Goal: Information Seeking & Learning: Learn about a topic

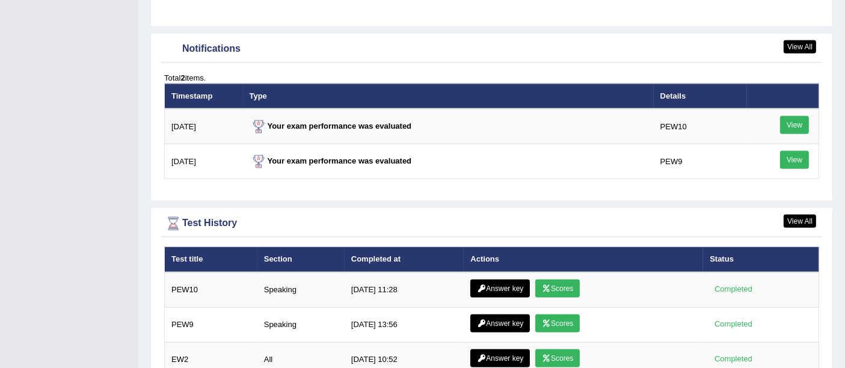
scroll to position [1531, 0]
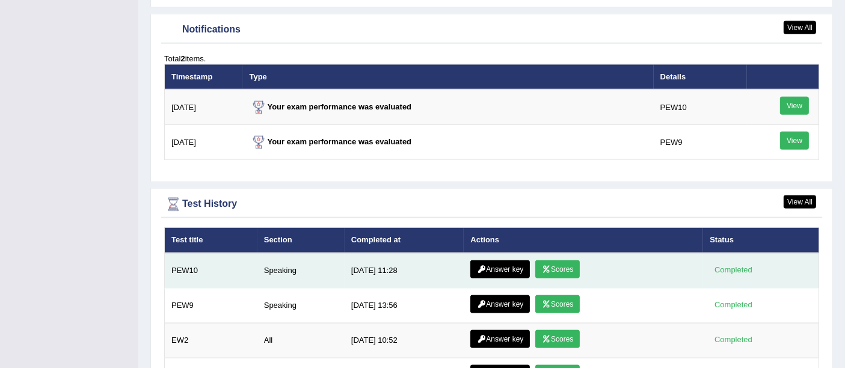
click at [559, 261] on link "Scores" at bounding box center [558, 270] width 45 height 18
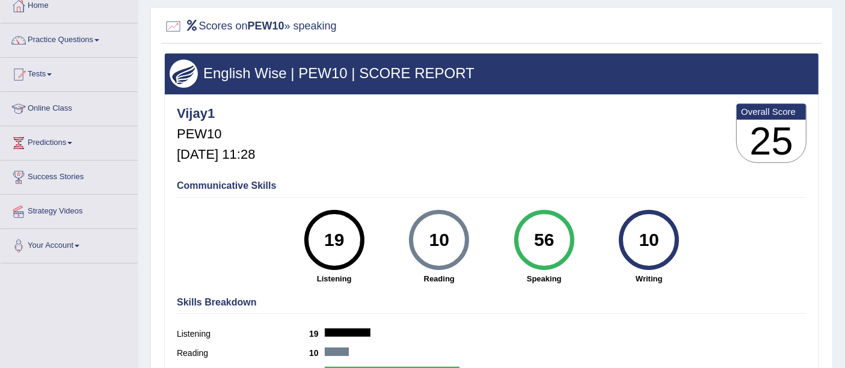
scroll to position [72, 0]
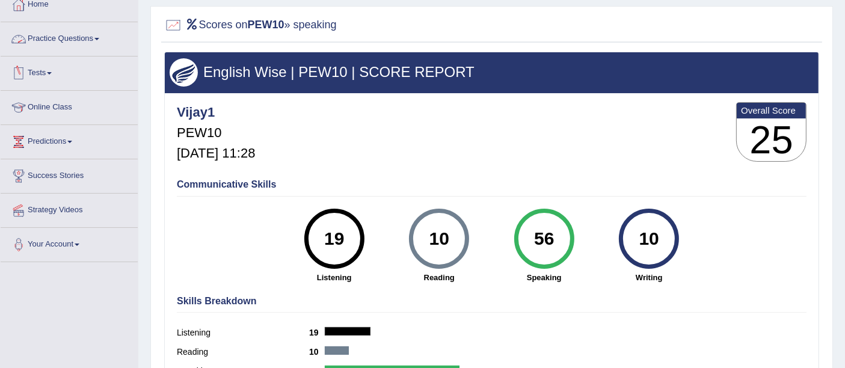
click at [70, 59] on link "Tests" at bounding box center [69, 72] width 137 height 30
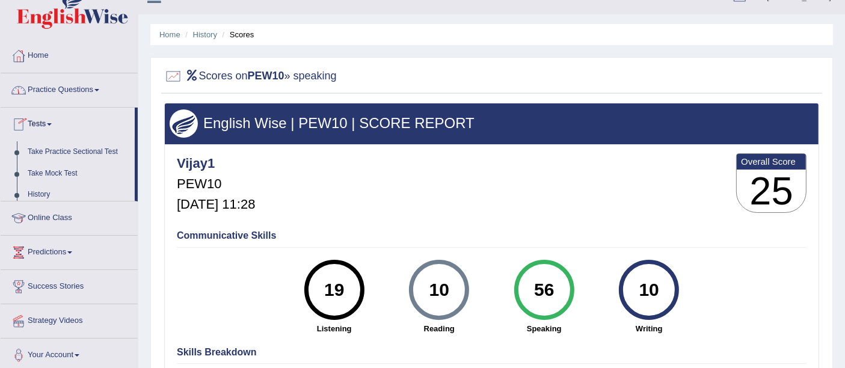
scroll to position [0, 0]
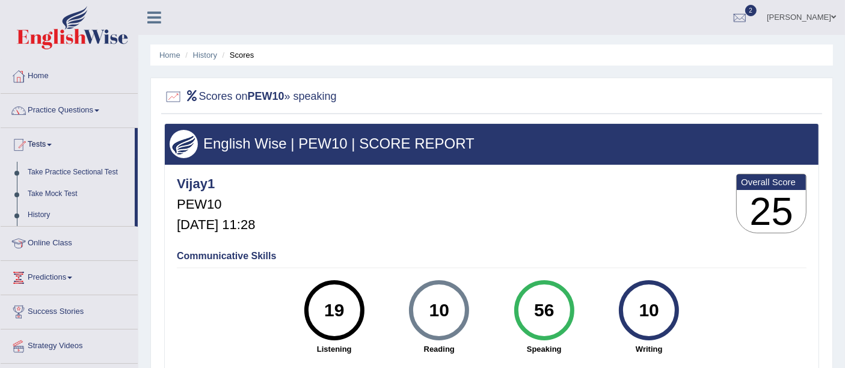
click at [67, 107] on link "Practice Questions" at bounding box center [69, 109] width 137 height 30
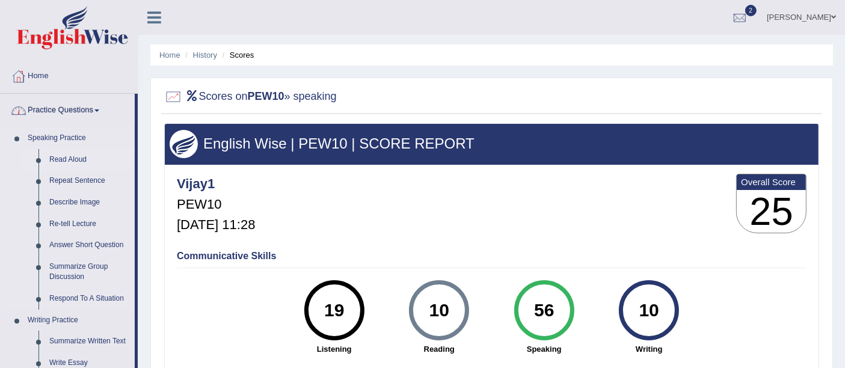
click at [77, 158] on link "Read Aloud" at bounding box center [89, 160] width 91 height 22
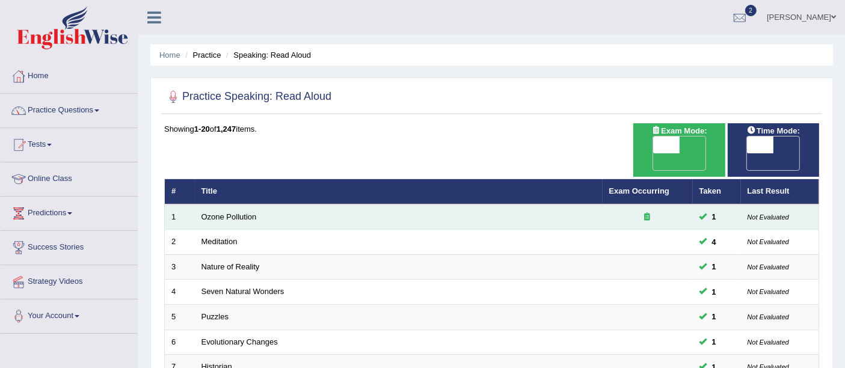
click at [235, 205] on td "Ozone Pollution" at bounding box center [399, 217] width 408 height 25
click at [237, 212] on link "Ozone Pollution" at bounding box center [229, 216] width 55 height 9
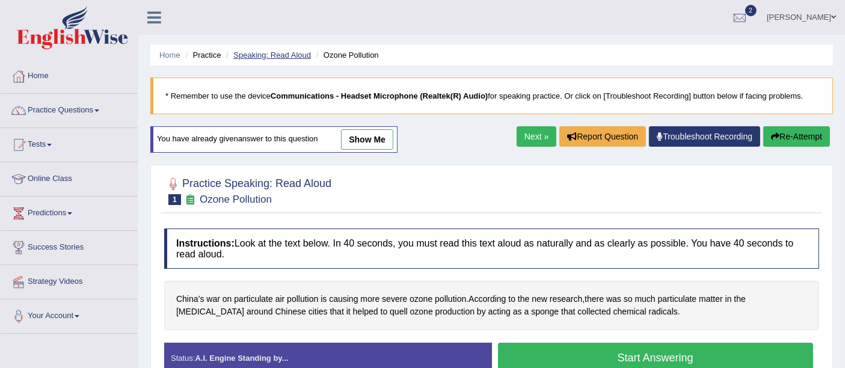
click at [275, 51] on link "Speaking: Read Aloud" at bounding box center [272, 55] width 78 height 9
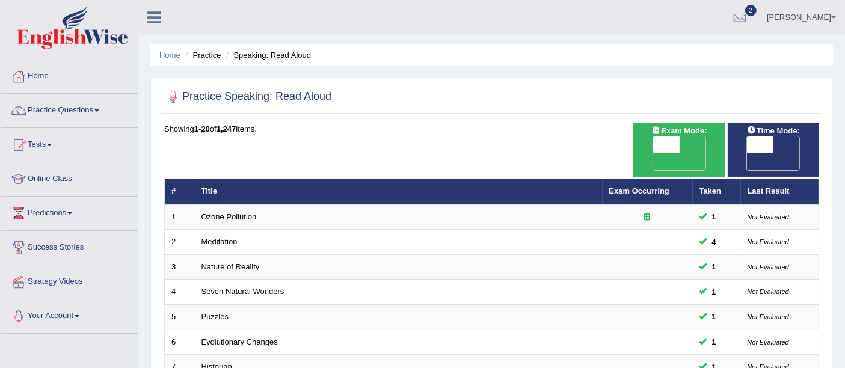
click at [747, 153] on span "OFF" at bounding box center [734, 161] width 26 height 17
checkbox input "true"
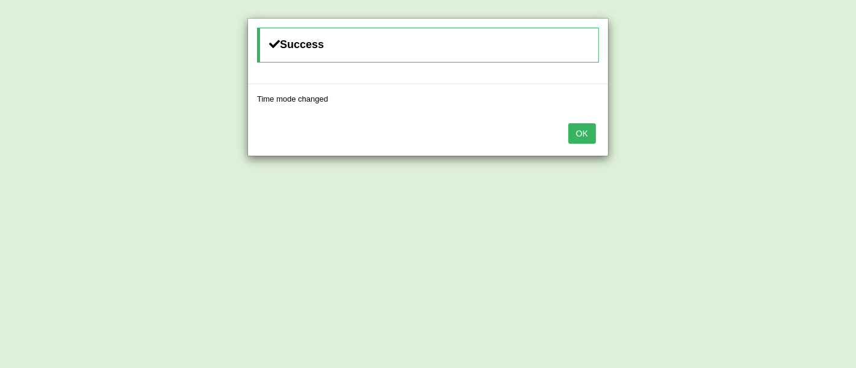
click at [581, 140] on button "OK" at bounding box center [582, 133] width 28 height 20
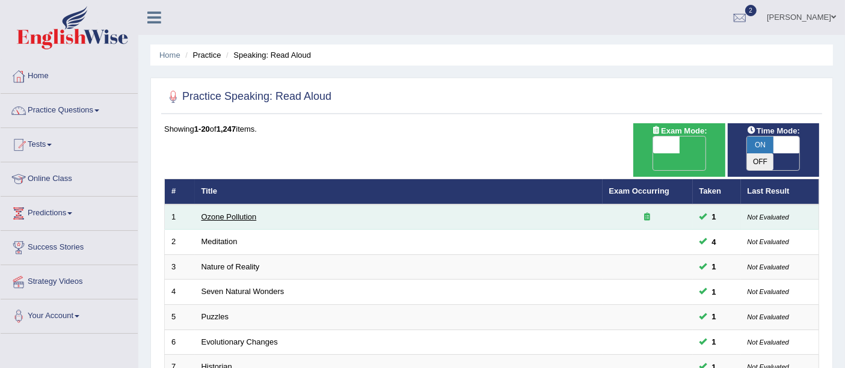
click at [244, 212] on link "Ozone Pollution" at bounding box center [229, 216] width 55 height 9
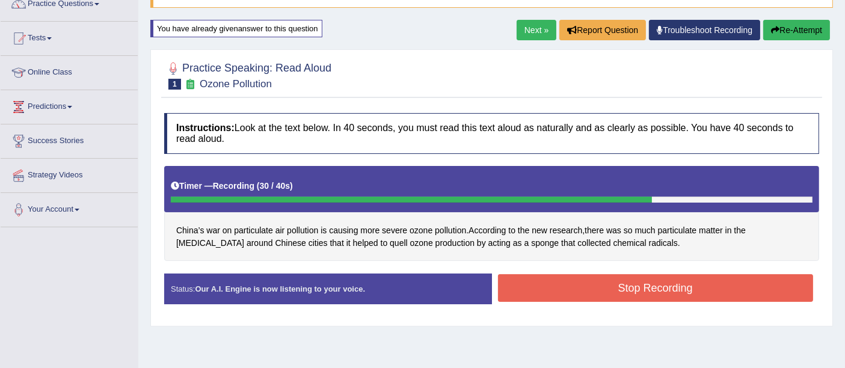
scroll to position [107, 0]
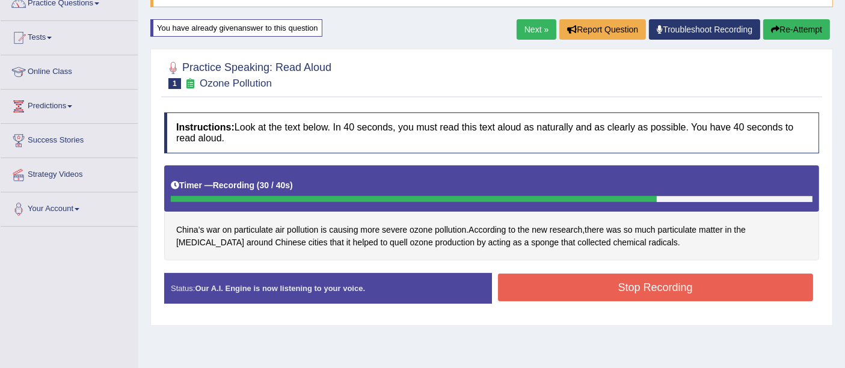
click at [678, 297] on button "Stop Recording" at bounding box center [656, 288] width 316 height 28
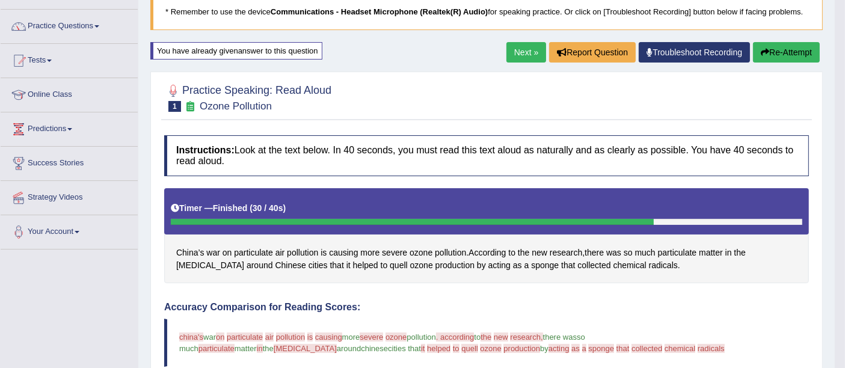
scroll to position [62, 0]
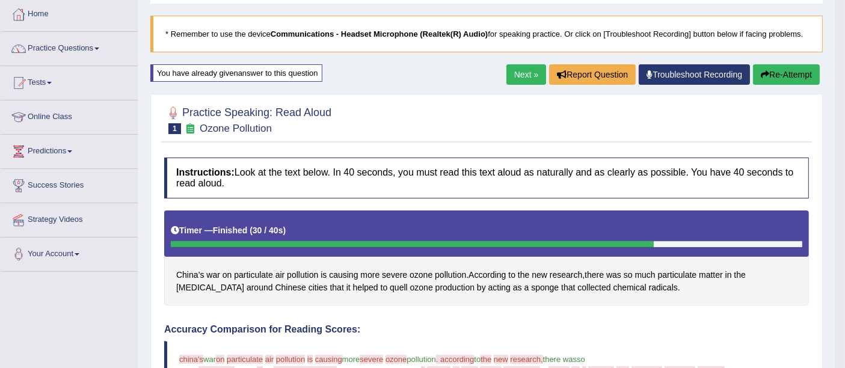
click at [780, 75] on button "Re-Attempt" at bounding box center [786, 74] width 67 height 20
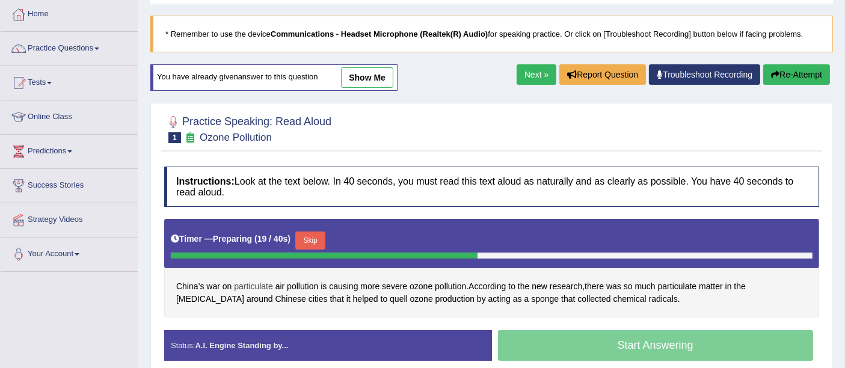
click at [261, 283] on span "particulate" at bounding box center [253, 286] width 39 height 13
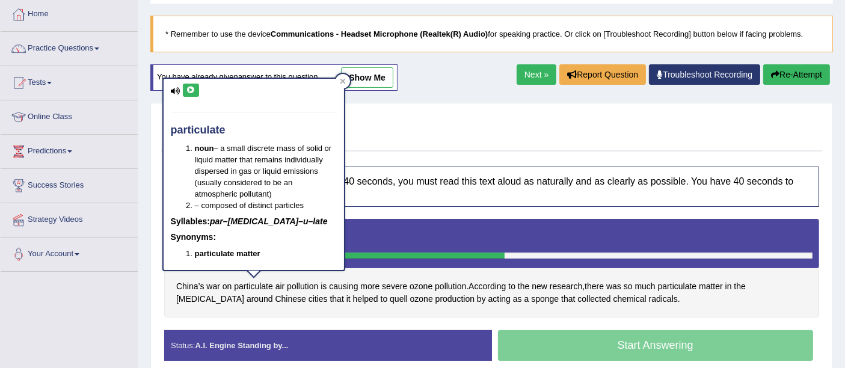
click at [196, 91] on button at bounding box center [191, 90] width 16 height 13
click at [188, 89] on icon at bounding box center [191, 90] width 9 height 7
click at [337, 81] on div at bounding box center [343, 81] width 14 height 14
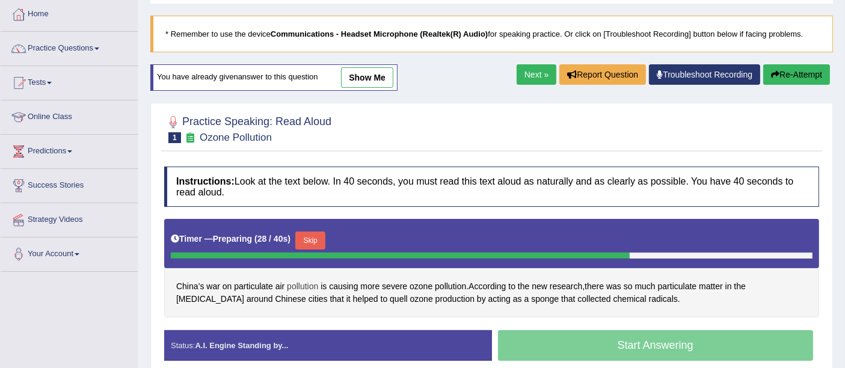
click at [306, 282] on span "pollution" at bounding box center [302, 286] width 31 height 13
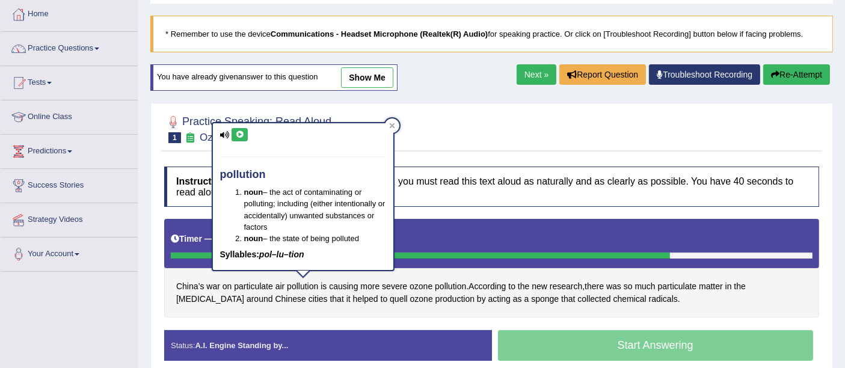
click at [242, 140] on div "pollution noun – the act of contaminating or polluting; including (either inten…" at bounding box center [303, 196] width 181 height 147
click at [241, 137] on icon at bounding box center [239, 134] width 9 height 7
click at [407, 131] on div at bounding box center [491, 128] width 655 height 37
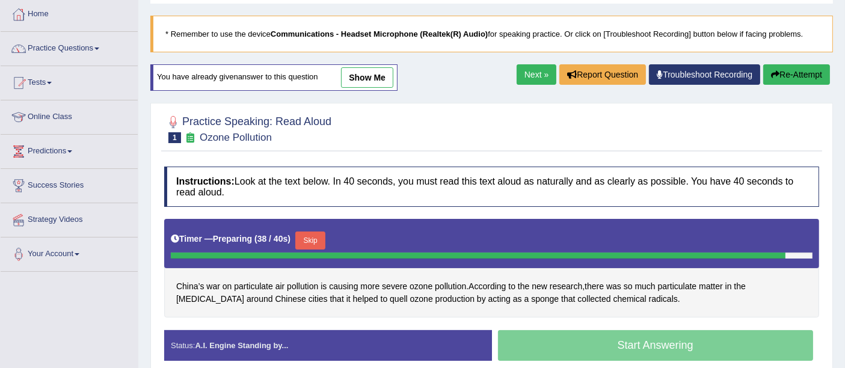
click at [321, 238] on button "Skip" at bounding box center [310, 241] width 30 height 18
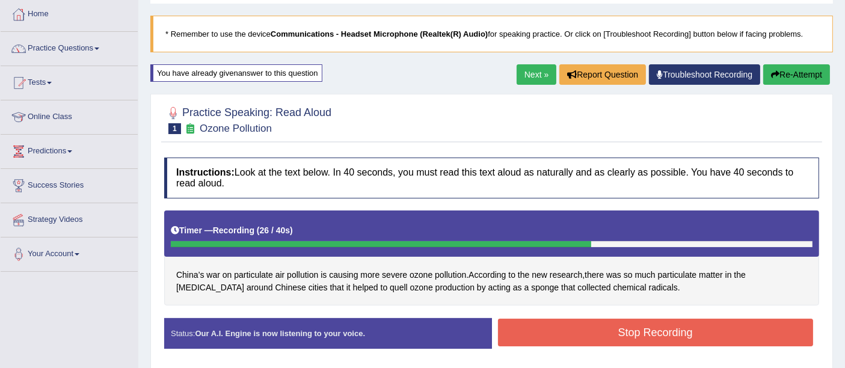
click at [682, 335] on button "Stop Recording" at bounding box center [656, 333] width 316 height 28
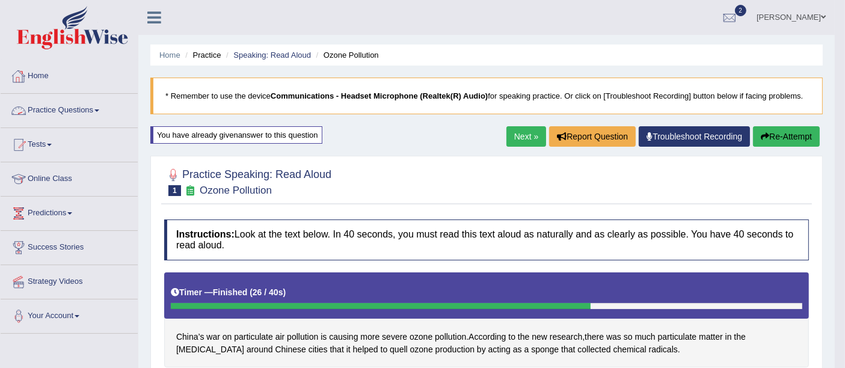
click at [87, 103] on link "Practice Questions" at bounding box center [69, 109] width 137 height 30
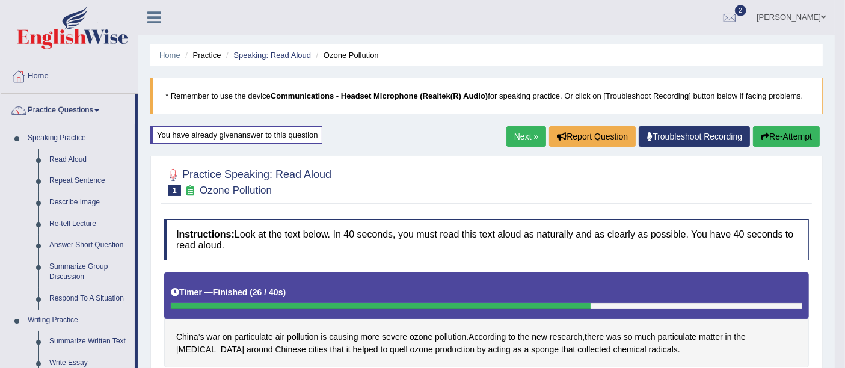
click at [87, 103] on link "Practice Questions" at bounding box center [68, 109] width 134 height 30
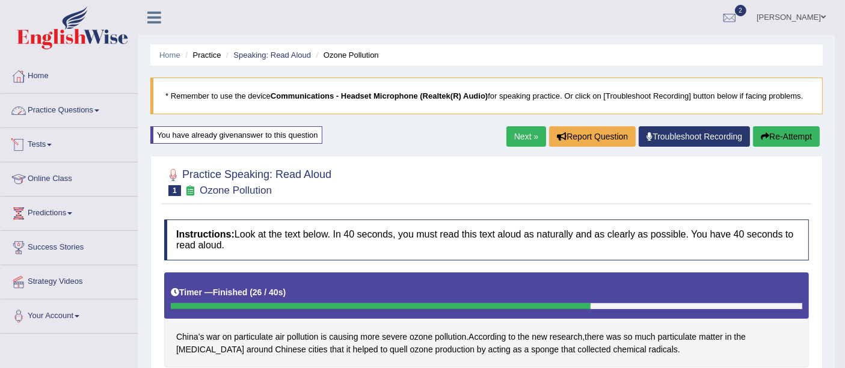
click at [68, 116] on link "Practice Questions" at bounding box center [69, 109] width 137 height 30
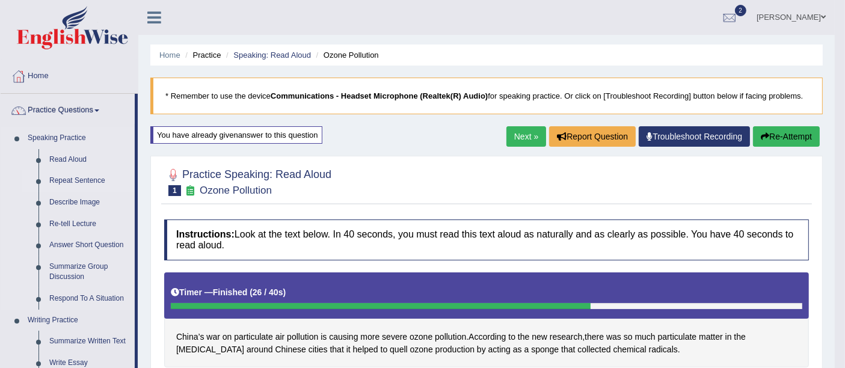
click at [72, 178] on link "Repeat Sentence" at bounding box center [89, 181] width 91 height 22
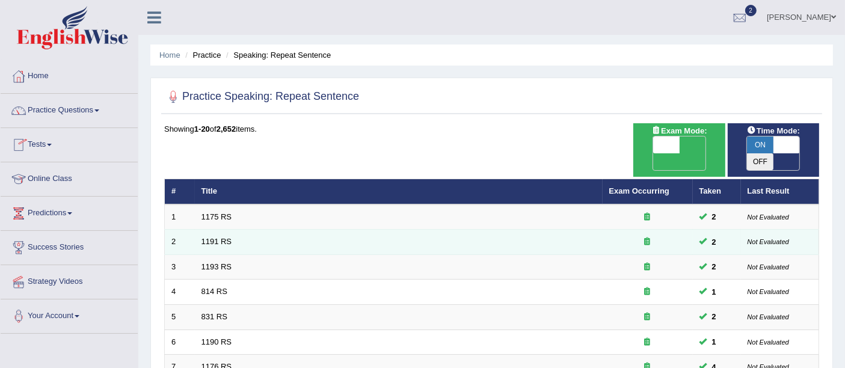
click at [250, 233] on td "1191 RS" at bounding box center [399, 242] width 408 height 25
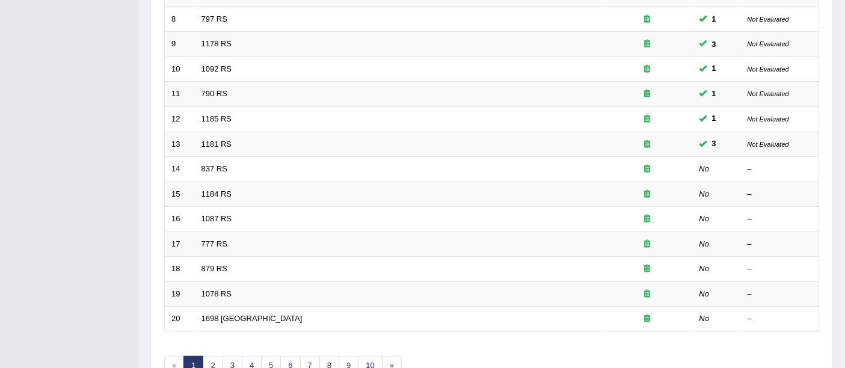
scroll to position [374, 0]
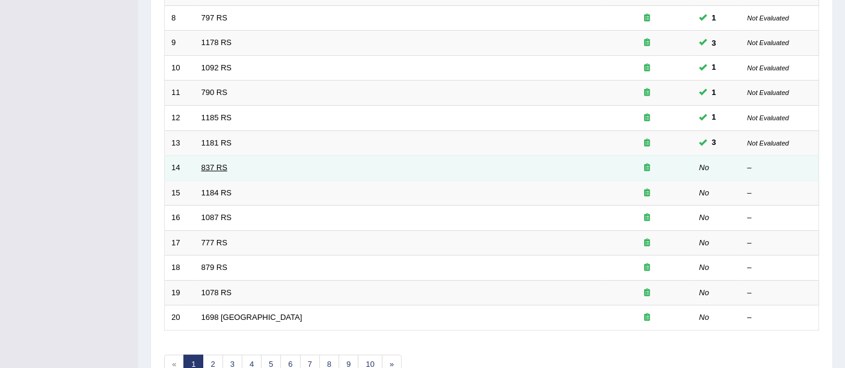
click at [224, 163] on link "837 RS" at bounding box center [215, 167] width 26 height 9
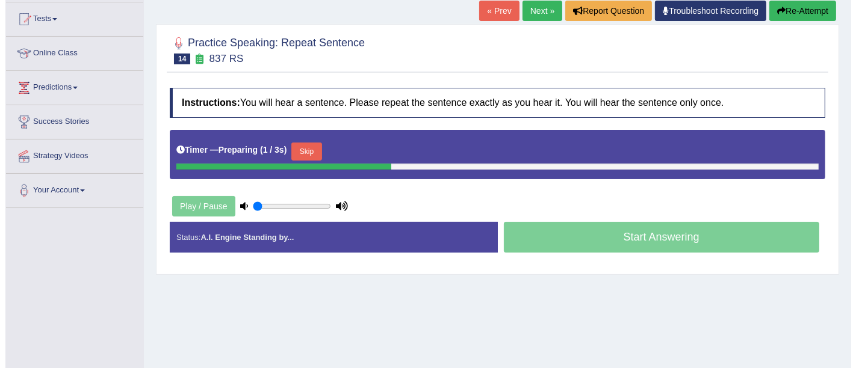
scroll to position [129, 0]
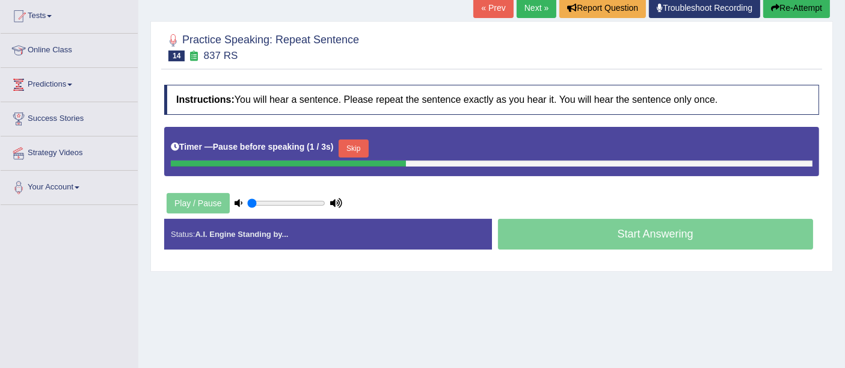
click at [365, 146] on button "Skip" at bounding box center [354, 149] width 30 height 18
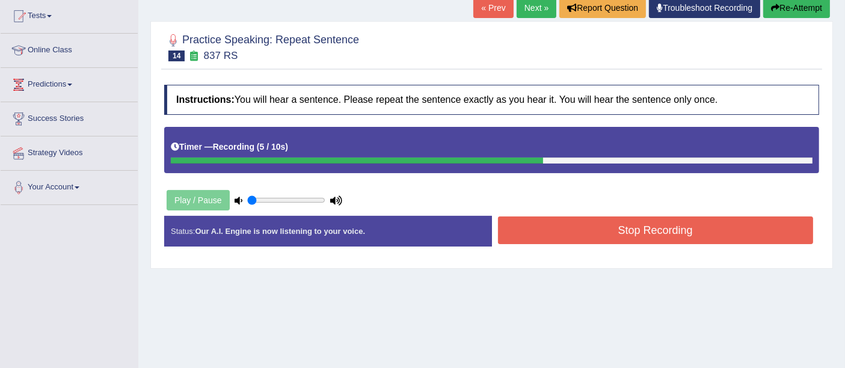
click at [699, 236] on button "Stop Recording" at bounding box center [656, 231] width 316 height 28
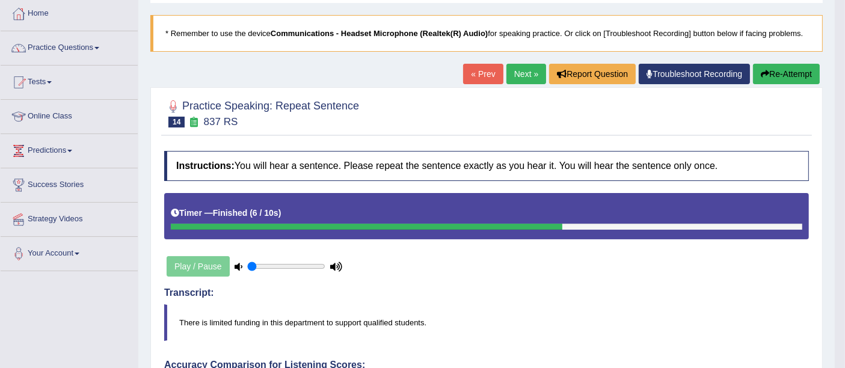
scroll to position [0, 0]
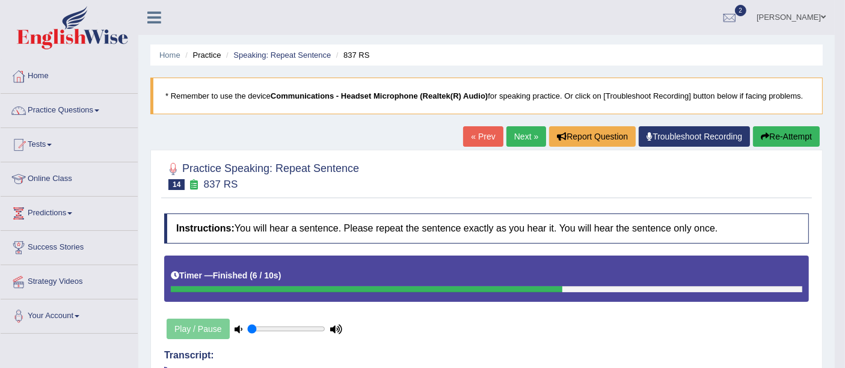
click at [41, 149] on link "Tests" at bounding box center [69, 143] width 137 height 30
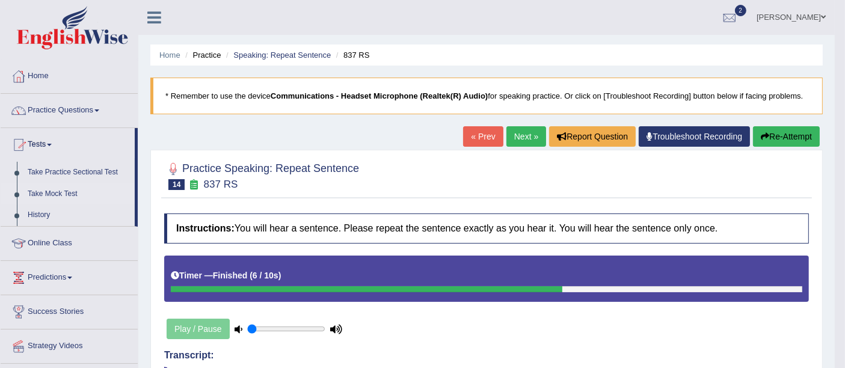
click at [71, 194] on link "Take Mock Test" at bounding box center [78, 195] width 113 height 22
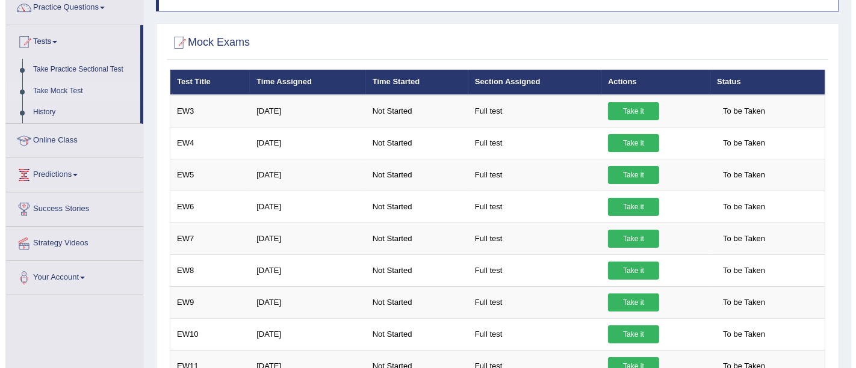
scroll to position [105, 0]
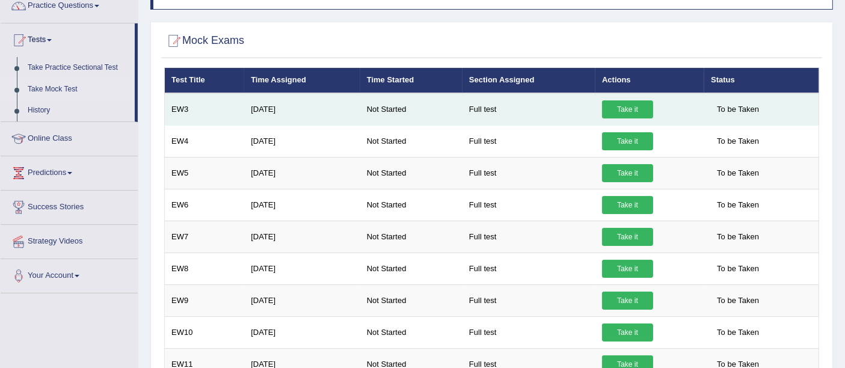
click at [625, 102] on link "Take it" at bounding box center [627, 109] width 51 height 18
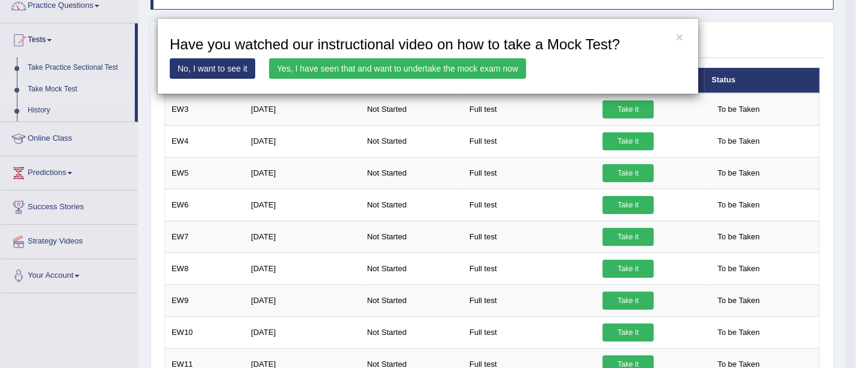
click at [466, 72] on link "Yes, I have seen that and want to undertake the mock exam now" at bounding box center [397, 68] width 257 height 20
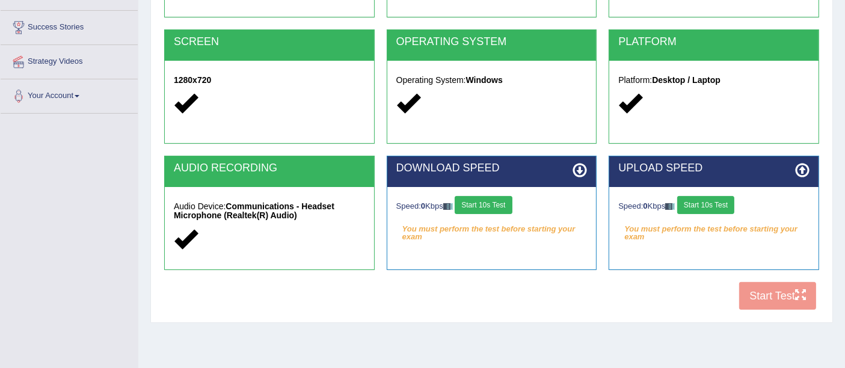
scroll to position [221, 0]
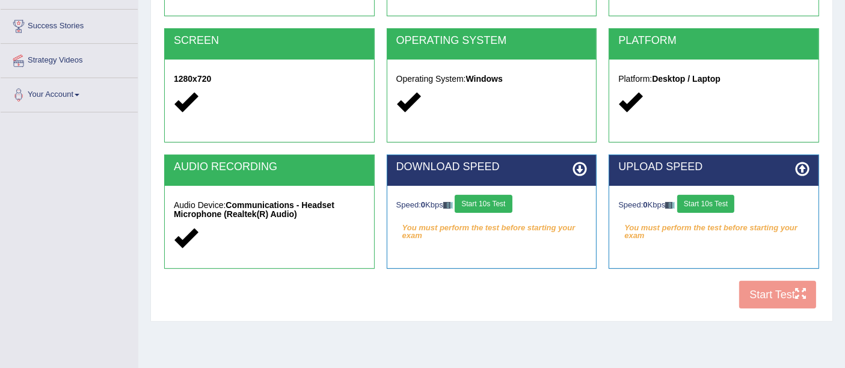
click at [711, 206] on button "Start 10s Test" at bounding box center [706, 204] width 57 height 18
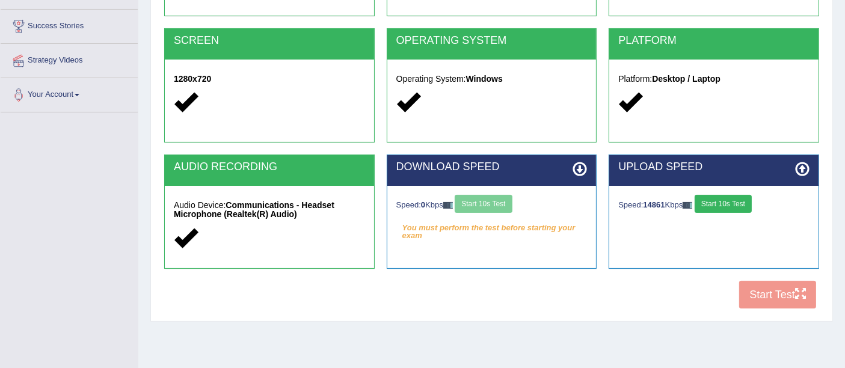
click at [488, 195] on div "Speed: 0 Kbps Start 10s Test" at bounding box center [492, 205] width 191 height 21
click at [493, 212] on div "Speed: 0 Kbps Start 10s Test" at bounding box center [492, 205] width 191 height 21
click at [492, 200] on div "Speed: 0 Kbps Start 10s Test" at bounding box center [492, 205] width 191 height 21
click at [488, 206] on div "Speed: 0 Kbps Start 10s Test" at bounding box center [492, 205] width 191 height 21
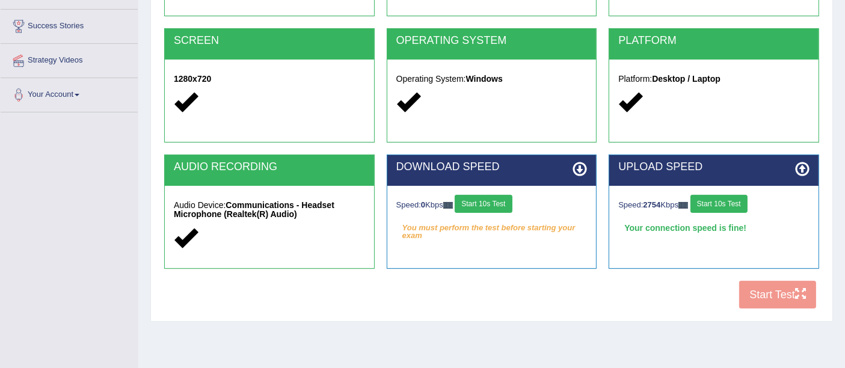
click at [511, 206] on button "Start 10s Test" at bounding box center [483, 204] width 57 height 18
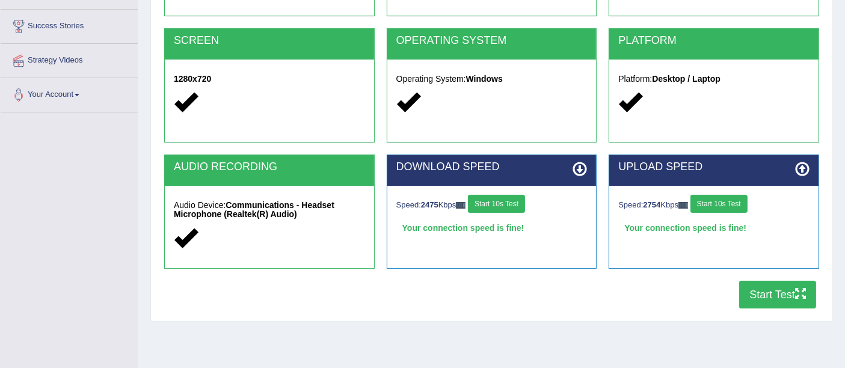
click at [797, 297] on icon "button" at bounding box center [801, 293] width 11 height 11
